Goal: Task Accomplishment & Management: Manage account settings

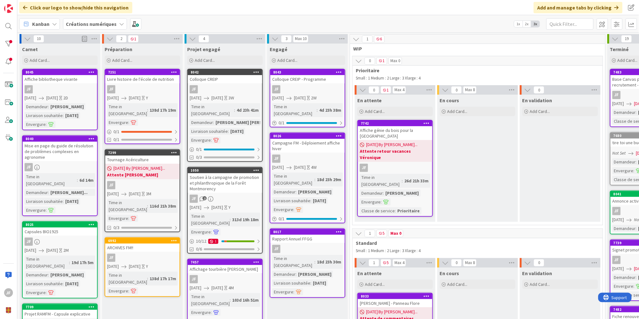
click at [295, 84] on link "8043 Colloque CREIP - Programme JF [DATE] [DATE] 2W Time in [GEOGRAPHIC_DATA] :…" at bounding box center [308, 98] width 76 height 59
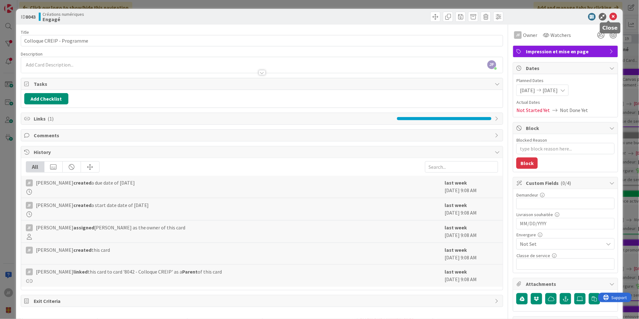
click at [610, 14] on icon at bounding box center [614, 17] width 8 height 8
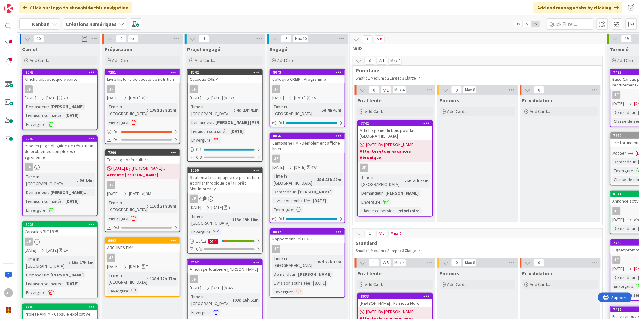
click at [239, 89] on div "JF" at bounding box center [225, 89] width 74 height 8
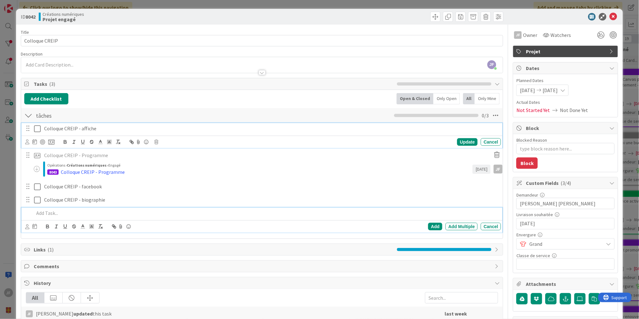
click at [52, 128] on p "Colloque CREIP - affiche" at bounding box center [271, 128] width 455 height 7
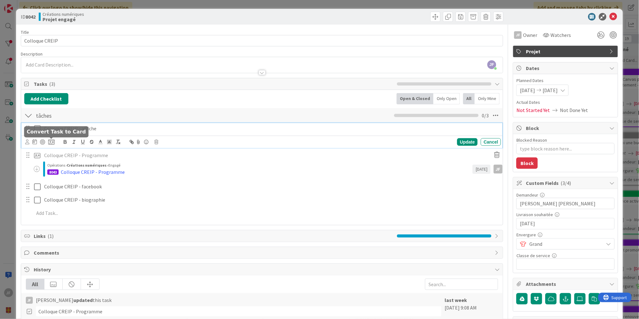
click at [54, 143] on icon at bounding box center [51, 142] width 6 height 6
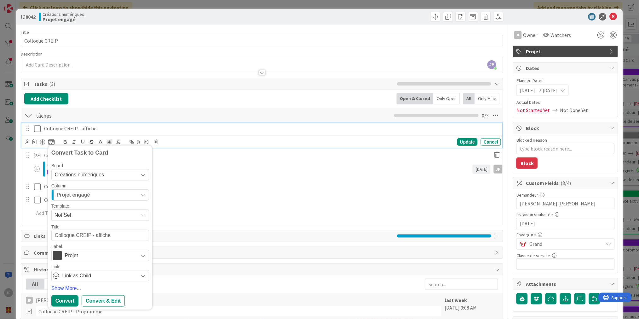
click at [123, 256] on span "Projet" at bounding box center [100, 255] width 70 height 9
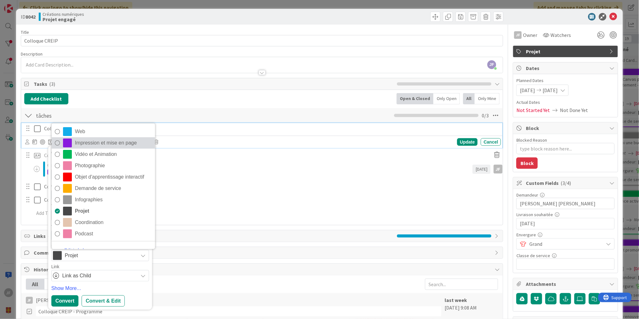
click at [101, 144] on span "Impression et mise en page" at bounding box center [113, 142] width 77 height 9
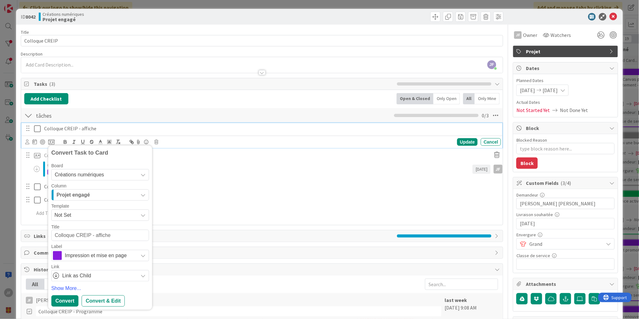
click at [130, 193] on div "Projet engagé" at bounding box center [96, 195] width 83 height 10
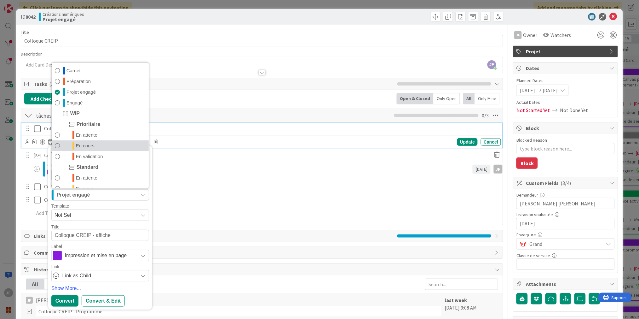
scroll to position [30, 0]
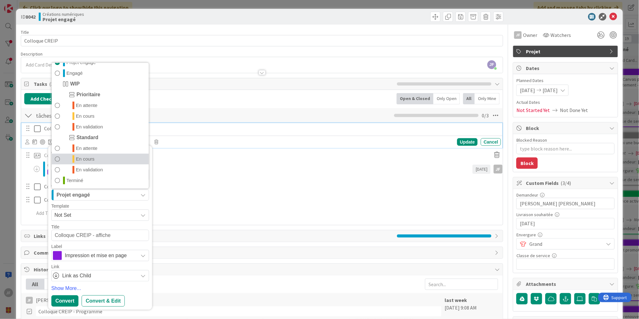
click at [88, 156] on span "En cours" at bounding box center [85, 159] width 19 height 8
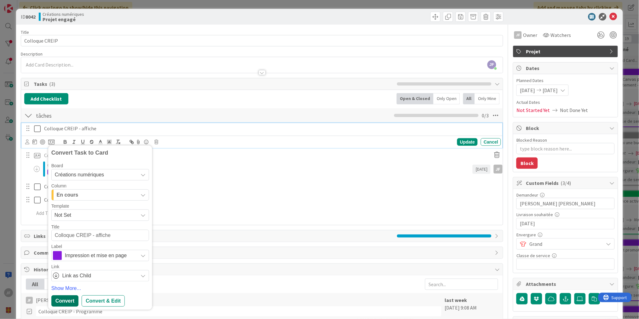
click at [61, 301] on div "Convert" at bounding box center [64, 300] width 27 height 11
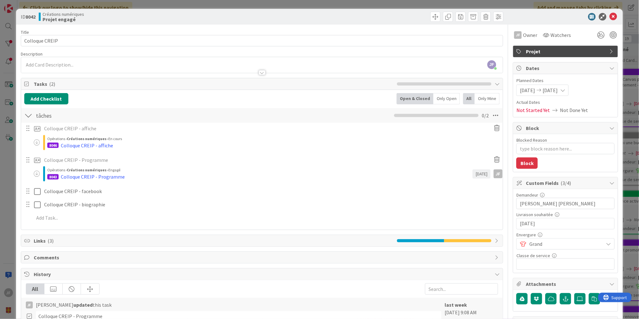
click at [610, 15] on icon at bounding box center [614, 17] width 8 height 8
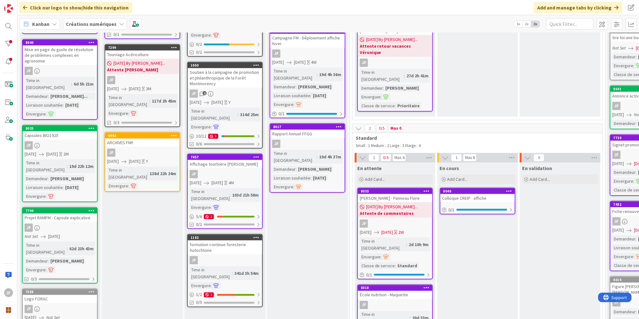
scroll to position [35, 0]
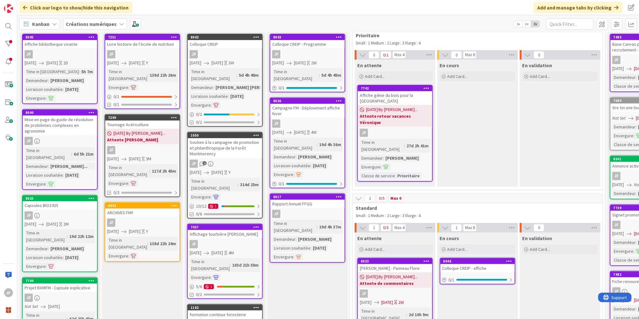
click at [290, 107] on div "Campagne FM - Déploiement affiche hiver" at bounding box center [307, 111] width 74 height 14
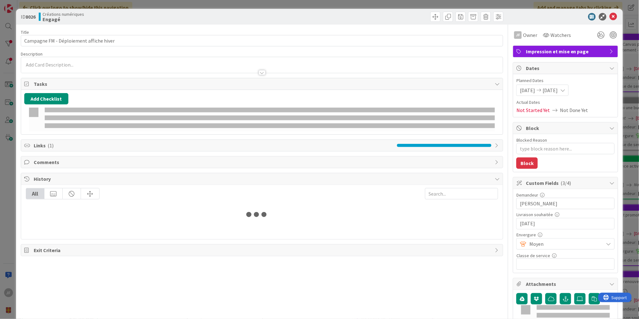
type textarea "x"
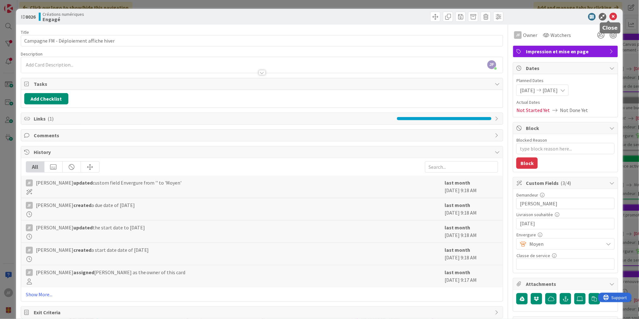
click at [610, 17] on icon at bounding box center [614, 17] width 8 height 8
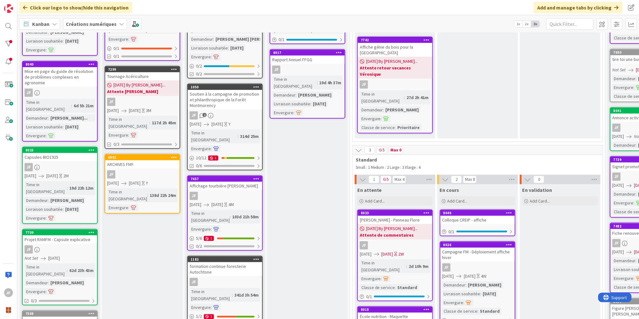
scroll to position [88, 0]
